Goal: Check status

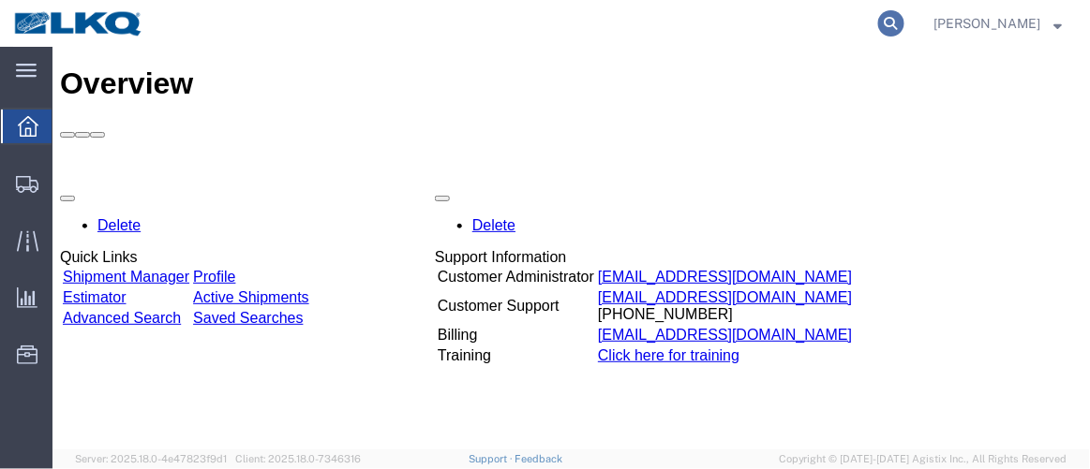
click at [904, 27] on icon at bounding box center [891, 23] width 26 height 26
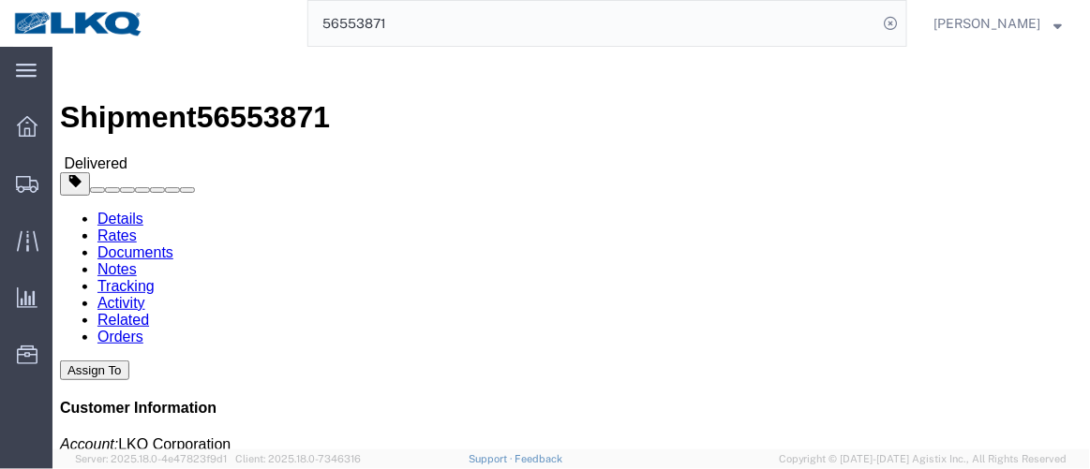
click at [418, 26] on input "56553871" at bounding box center [593, 23] width 570 height 45
click at [418, 25] on input "56553871" at bounding box center [593, 23] width 570 height 45
type input "56260811"
